Goal: Information Seeking & Learning: Learn about a topic

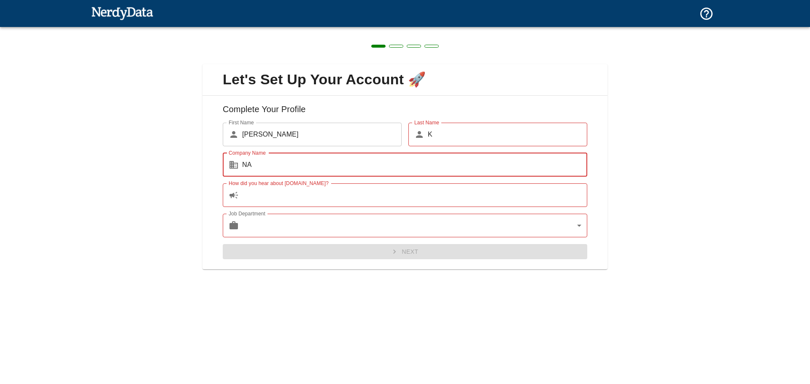
type input "NA"
click at [353, 193] on input "How did you hear about [DOMAIN_NAME]?" at bounding box center [414, 195] width 345 height 24
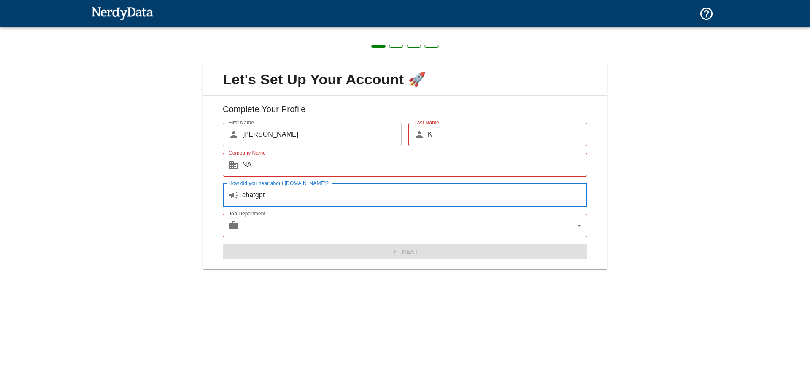
type input "chatgpt"
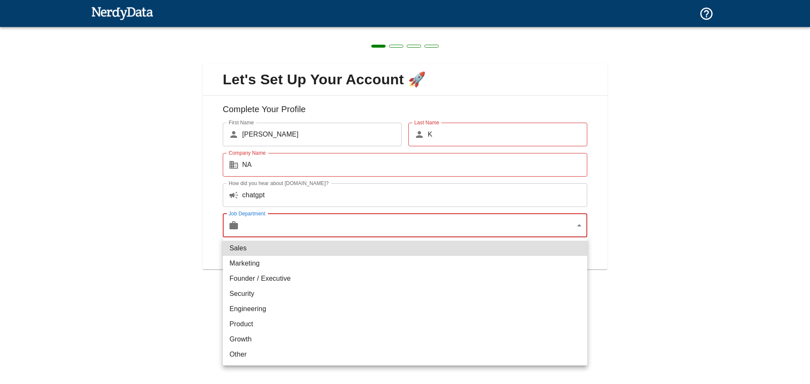
click at [365, 30] on body "Technologies Domains Pricing Products Create a Report Create a list of websites…" at bounding box center [405, 15] width 810 height 30
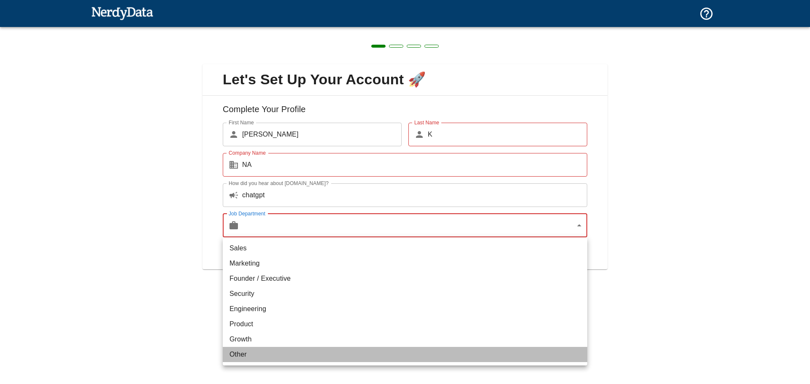
click at [343, 358] on li "Other" at bounding box center [405, 354] width 364 height 15
type input "other"
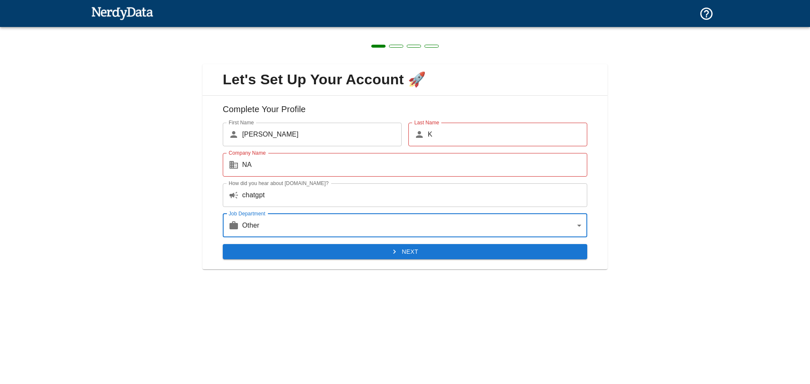
click at [456, 132] on input "K" at bounding box center [507, 135] width 159 height 24
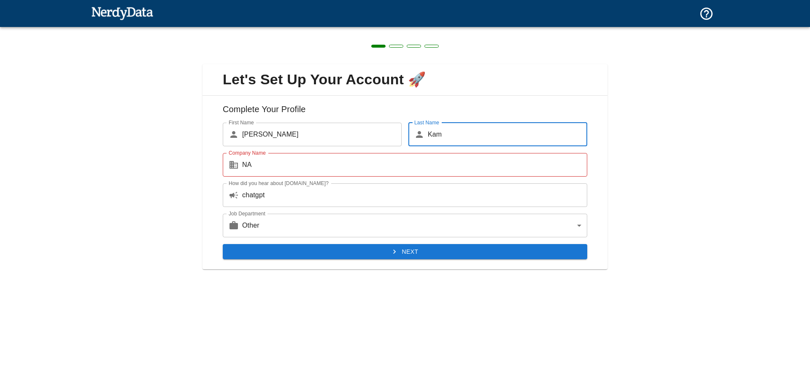
type input "Kam"
click at [429, 165] on input "NA" at bounding box center [414, 165] width 345 height 24
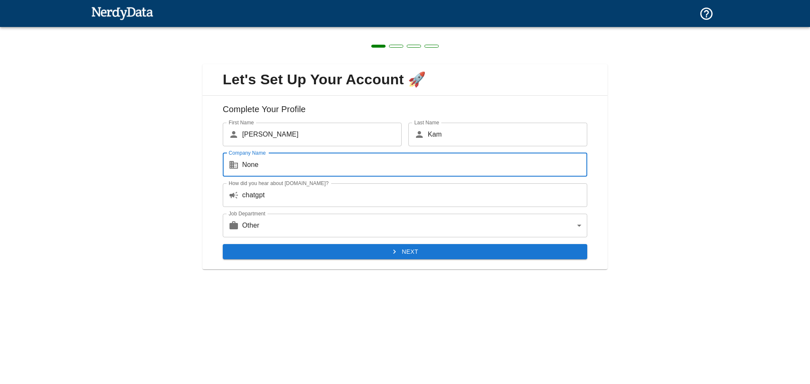
type input "None"
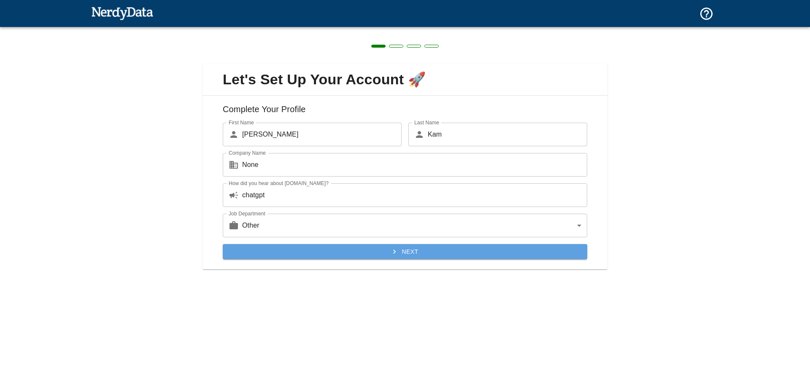
click at [414, 248] on button "Next" at bounding box center [405, 252] width 364 height 16
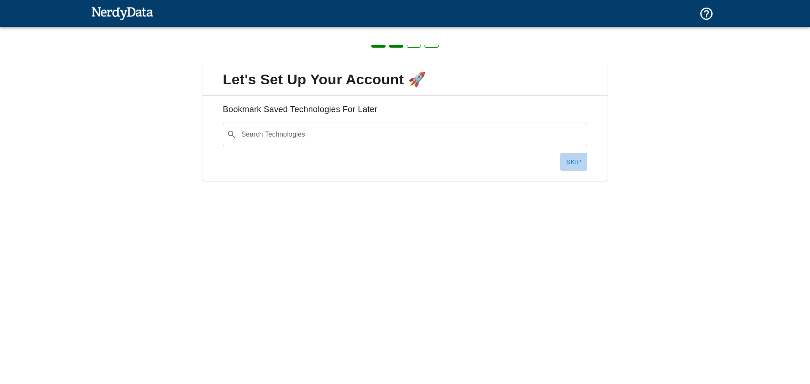
click at [571, 158] on button "Skip" at bounding box center [573, 162] width 27 height 18
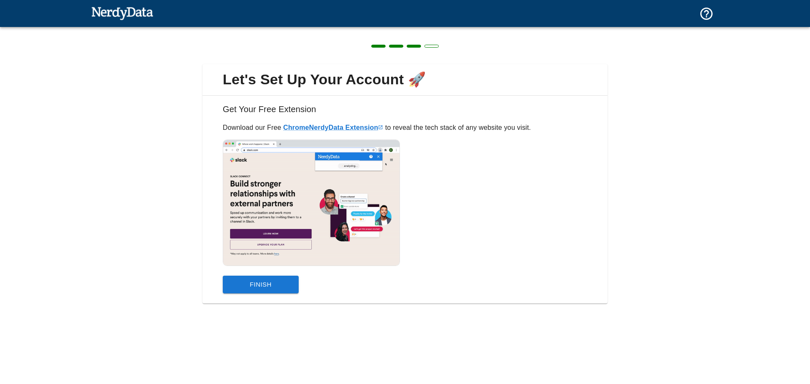
click at [274, 281] on button "Finish" at bounding box center [261, 285] width 76 height 18
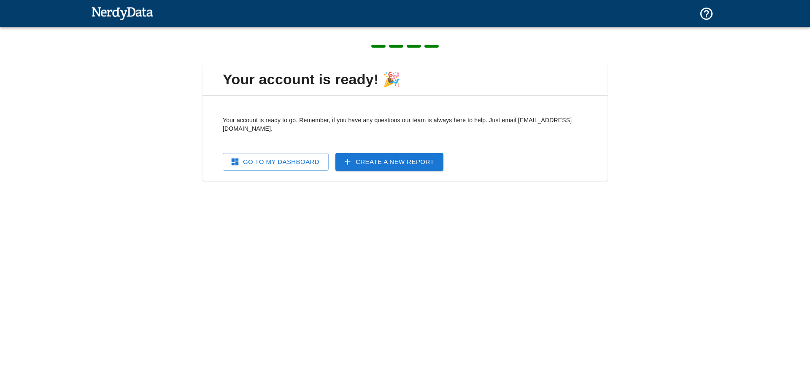
click at [256, 146] on div "Go To My Dashboard Create a New Report" at bounding box center [401, 158] width 371 height 24
click at [259, 153] on link "Go To My Dashboard" at bounding box center [276, 162] width 106 height 18
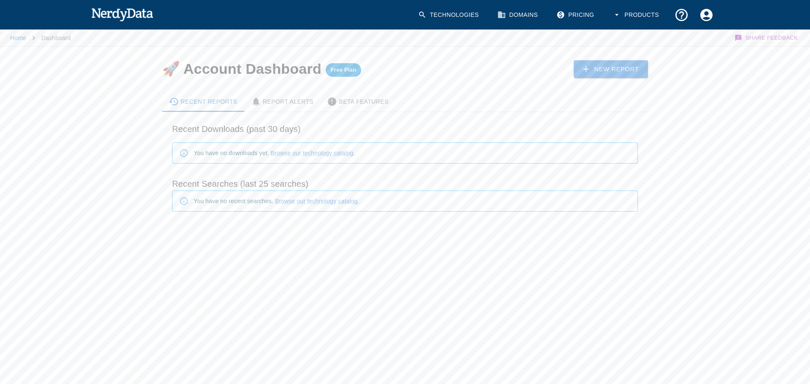
click at [512, 11] on link "Domains" at bounding box center [518, 15] width 52 height 25
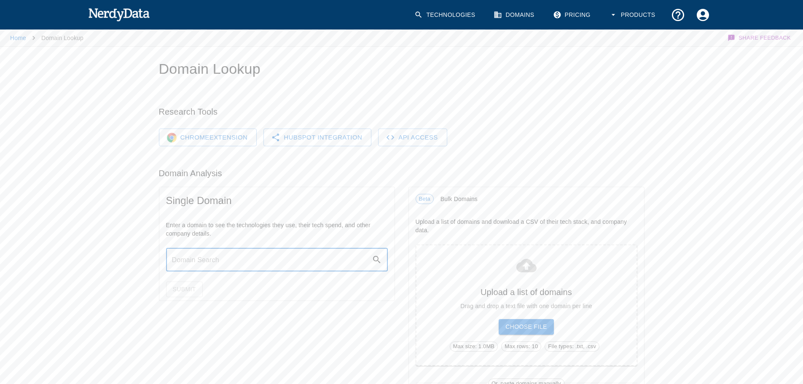
click at [233, 261] on input "text" at bounding box center [269, 260] width 206 height 24
paste input "[DOMAIN_NAME]"
type input "[DOMAIN_NAME]"
click at [189, 296] on button "Submit" at bounding box center [184, 290] width 37 height 16
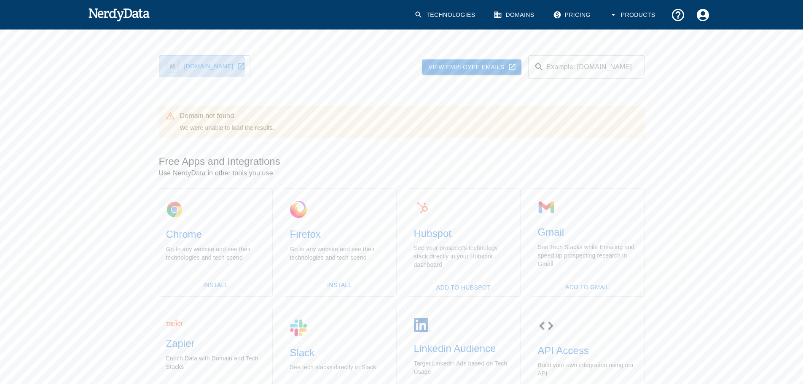
click at [201, 65] on link "[DOMAIN_NAME]" at bounding box center [205, 66] width 92 height 22
click at [442, 17] on link "Technologies" at bounding box center [446, 15] width 73 height 25
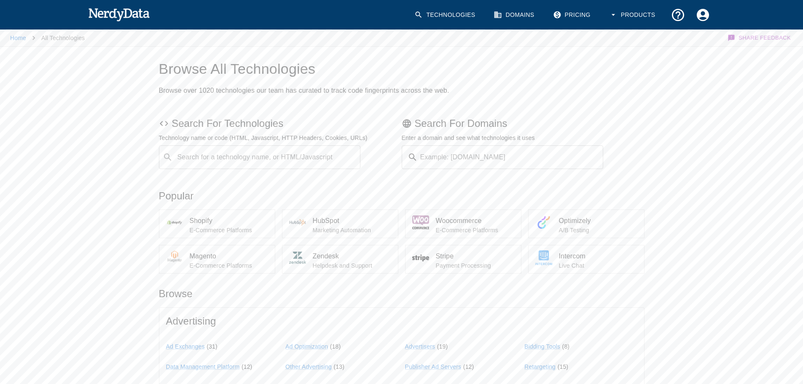
click at [228, 150] on div "Search for a technology name, or HTML/Javascript ​ Search for a technology name…" at bounding box center [260, 158] width 202 height 24
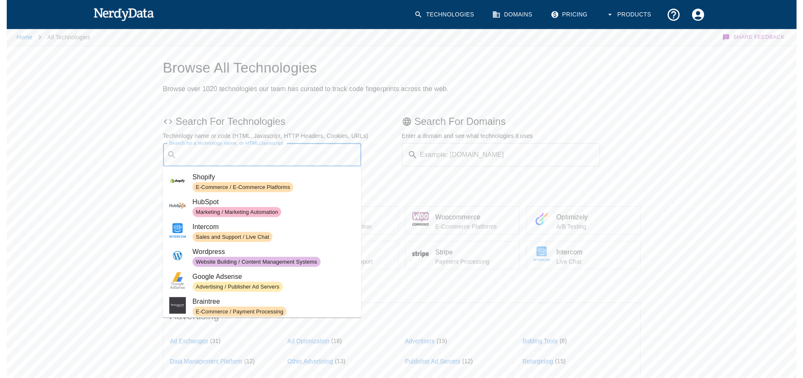
scroll to position [42, 0]
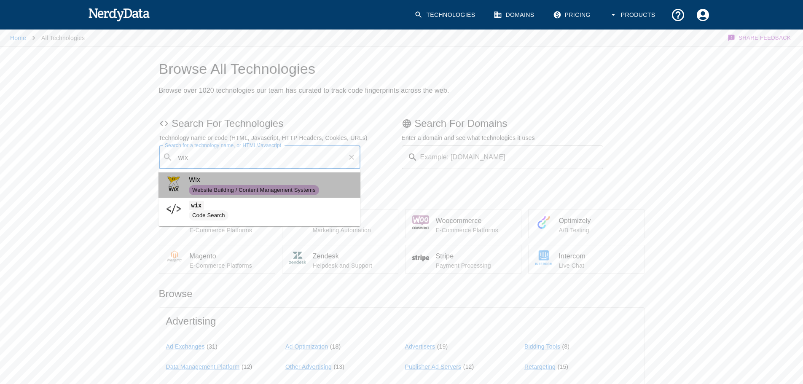
click at [313, 188] on span "Website Building / Content Management Systems" at bounding box center [254, 190] width 130 height 8
type input "wix"
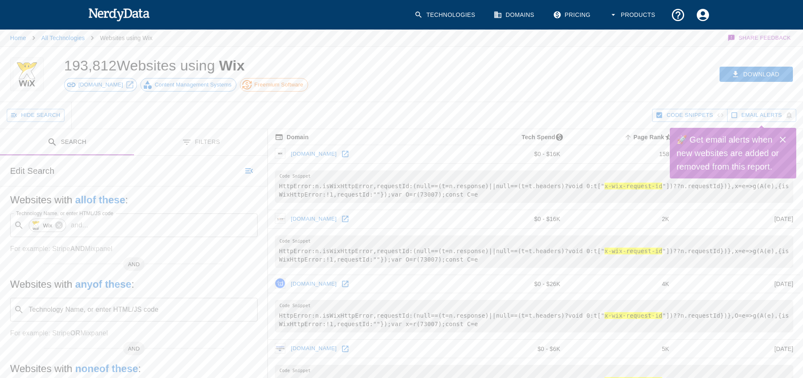
click at [788, 136] on button "Close" at bounding box center [783, 139] width 17 height 17
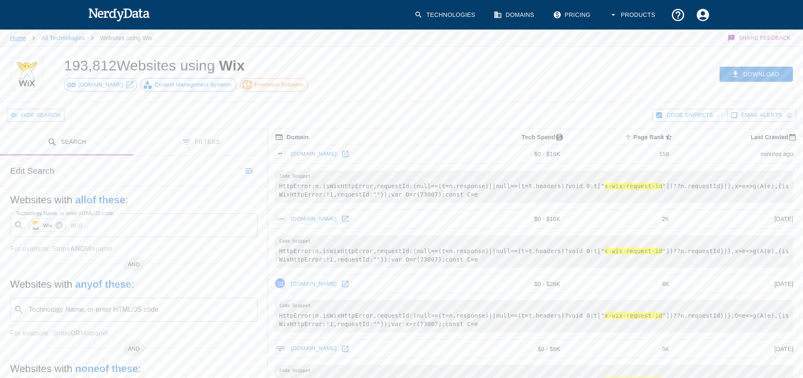
click at [13, 37] on link "Home" at bounding box center [18, 38] width 16 height 7
click at [458, 15] on link "Technologies" at bounding box center [446, 15] width 73 height 25
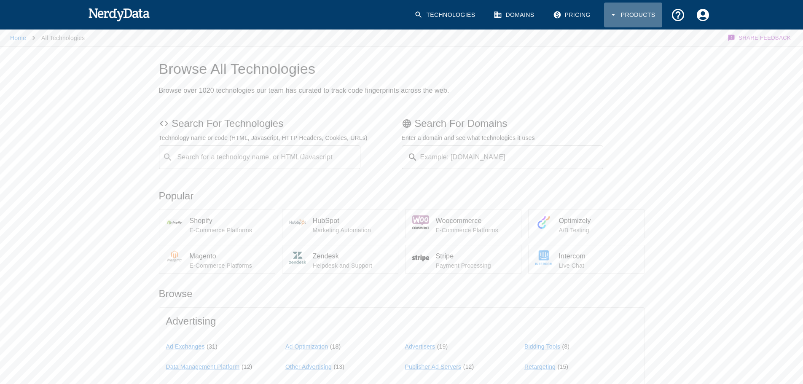
click at [642, 18] on button "Products" at bounding box center [633, 15] width 58 height 25
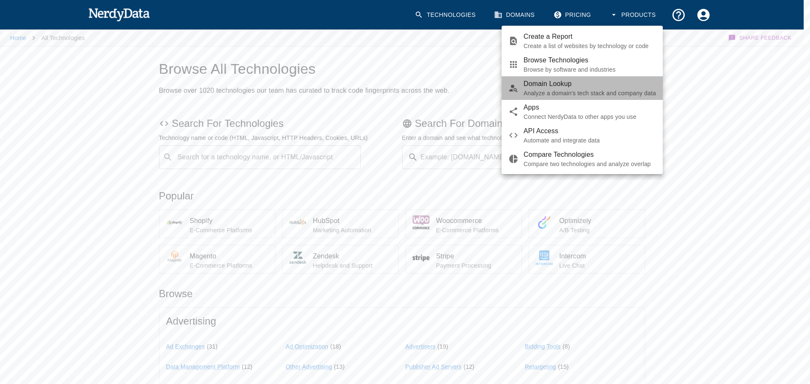
click at [637, 86] on span "Domain Lookup" at bounding box center [589, 84] width 132 height 10
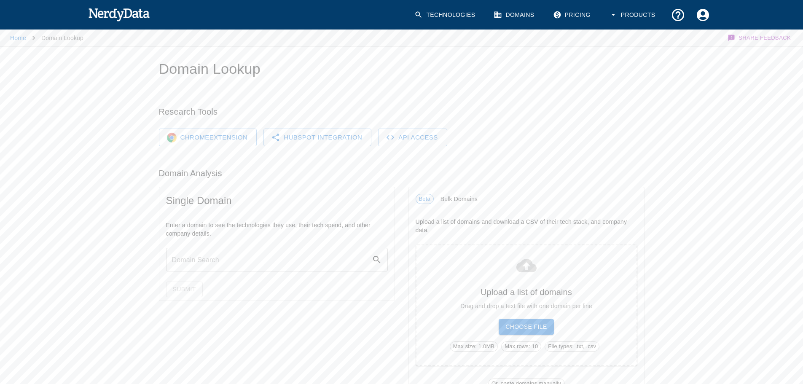
click at [217, 264] on input "text" at bounding box center [269, 260] width 206 height 24
paste input "[DOMAIN_NAME]"
type input "[DOMAIN_NAME]"
click at [187, 291] on button "Submit" at bounding box center [184, 290] width 37 height 16
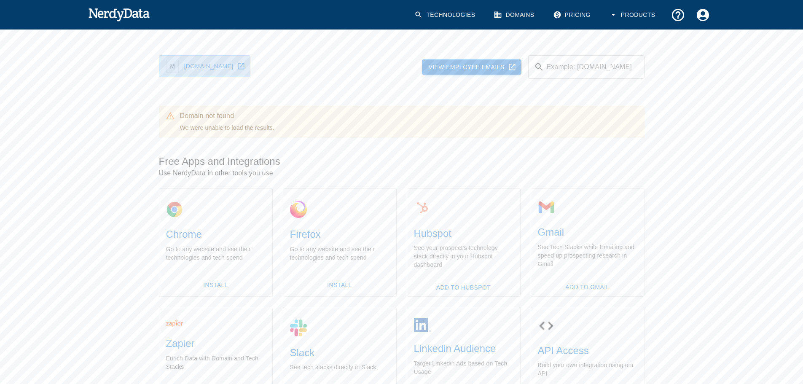
click at [214, 66] on link "[DOMAIN_NAME]" at bounding box center [205, 66] width 92 height 22
click at [617, 72] on input "Example: [DOMAIN_NAME]" at bounding box center [596, 67] width 97 height 24
paste input "[URL][DOMAIN_NAME]"
type input "[URL][DOMAIN_NAME]"
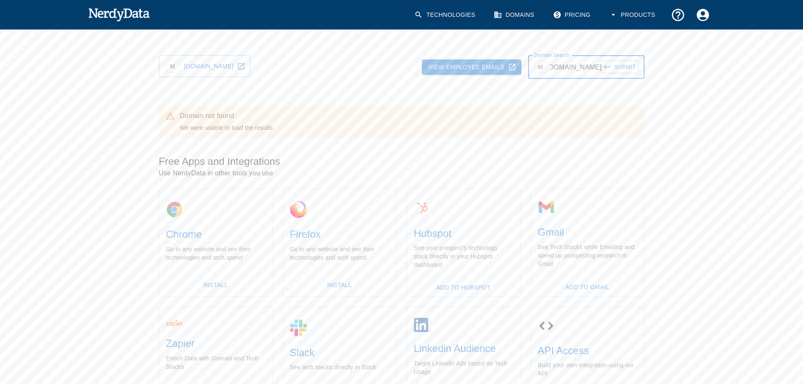
click at [602, 61] on button "Submit" at bounding box center [620, 67] width 37 height 13
click at [612, 67] on button "Submit" at bounding box center [620, 67] width 37 height 13
